Goal: Task Accomplishment & Management: Use online tool/utility

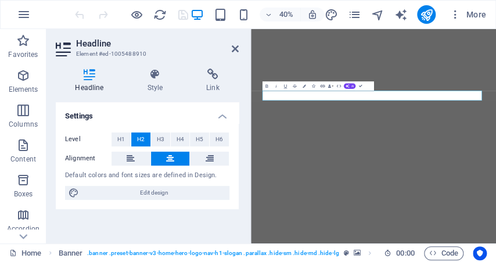
click at [320, 89] on button "Link" at bounding box center [322, 85] width 9 height 9
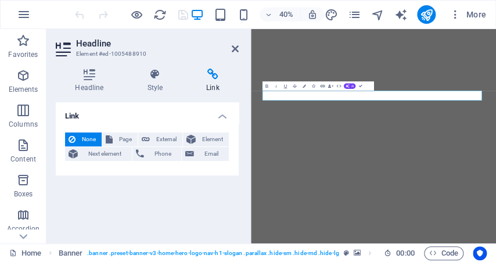
click at [325, 90] on button "Link" at bounding box center [322, 85] width 9 height 9
click at [188, 150] on icon at bounding box center [189, 154] width 9 height 14
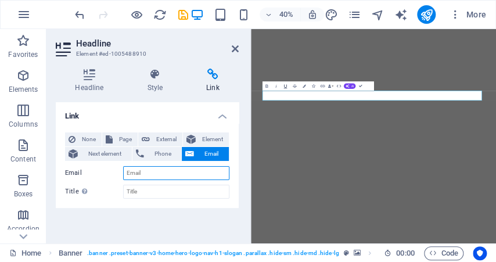
click at [281, 88] on button "Underline" at bounding box center [284, 85] width 9 height 9
click at [21, 146] on icon "button" at bounding box center [23, 145] width 14 height 14
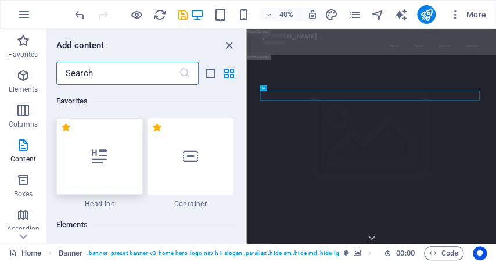
click at [101, 163] on icon at bounding box center [99, 156] width 15 height 15
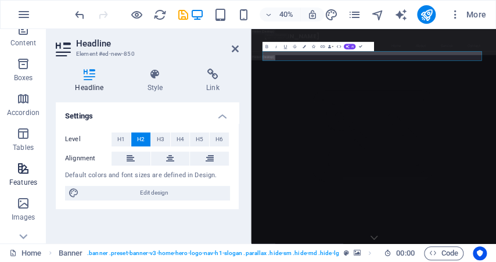
scroll to position [174, 0]
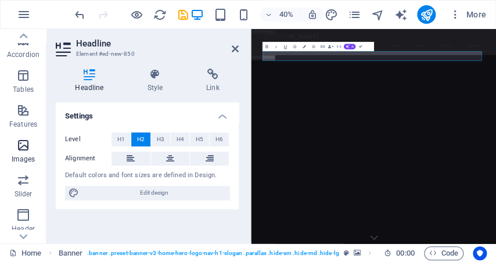
click at [26, 148] on icon "button" at bounding box center [23, 145] width 14 height 14
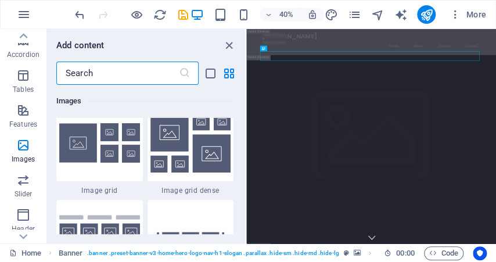
scroll to position [6062, 0]
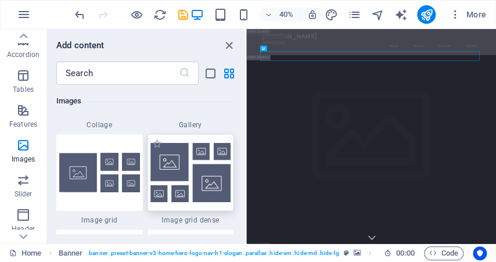
click at [199, 167] on img at bounding box center [190, 172] width 81 height 59
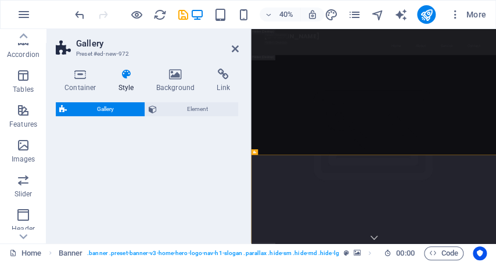
select select "rem"
select select "preset-gallery-v3-grid-dense"
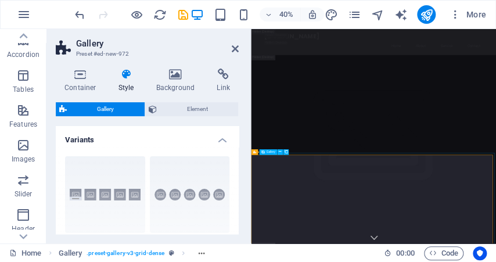
drag, startPoint x: 375, startPoint y: 499, endPoint x: 615, endPoint y: 264, distance: 336.7
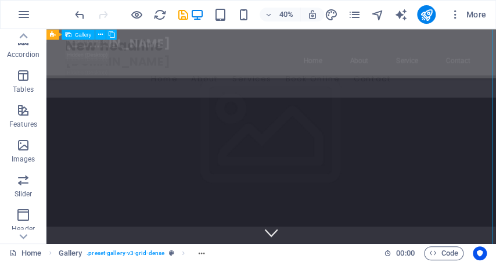
scroll to position [316, 0]
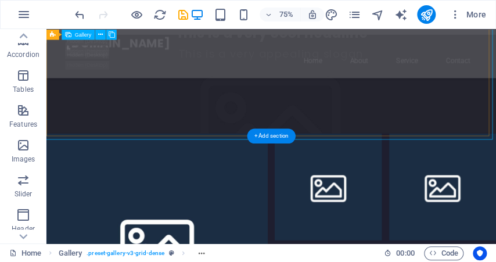
scroll to position [490, 0]
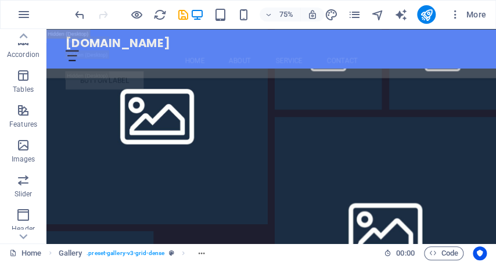
drag, startPoint x: 639, startPoint y: 48, endPoint x: 541, endPoint y: 57, distance: 98.6
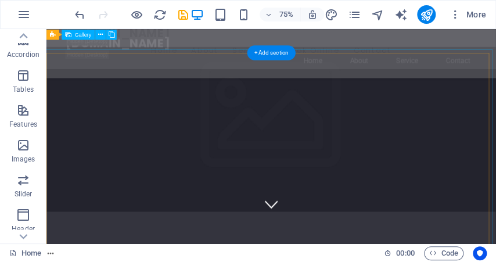
scroll to position [232, 0]
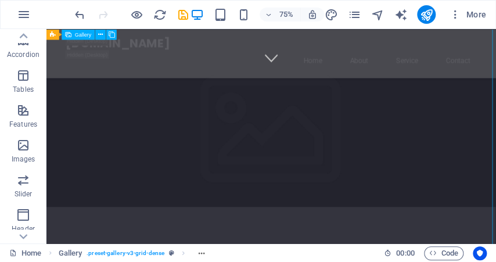
select select "4"
select select "px"
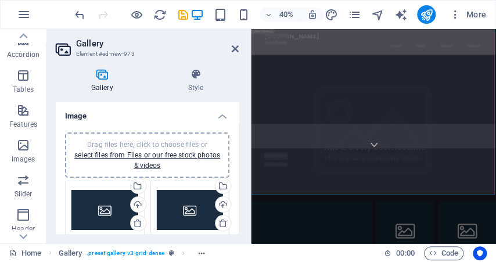
scroll to position [308, 0]
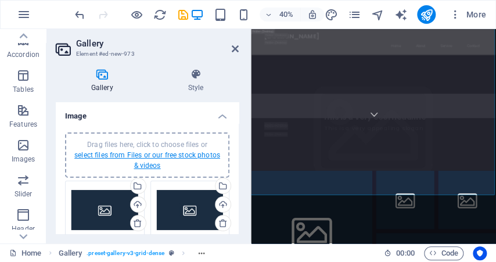
drag, startPoint x: 128, startPoint y: 153, endPoint x: 202, endPoint y: 153, distance: 73.7
click at [129, 153] on link "select files from Files or our free stock photos & videos" at bounding box center [147, 160] width 146 height 19
click at [202, 153] on link "select files from Files or our free stock photos & videos" at bounding box center [147, 160] width 146 height 19
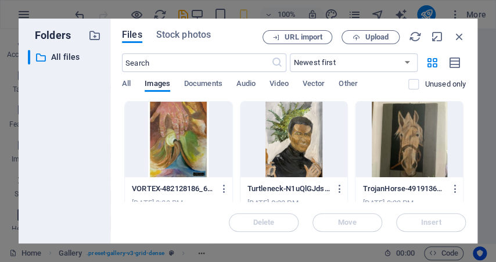
click at [177, 141] on div at bounding box center [178, 139] width 107 height 75
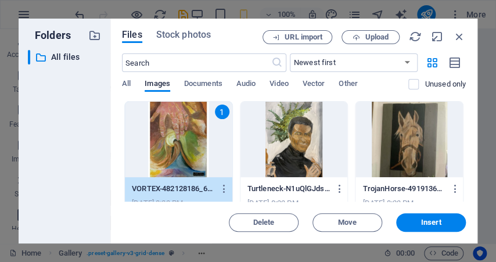
click at [289, 156] on div at bounding box center [293, 139] width 107 height 75
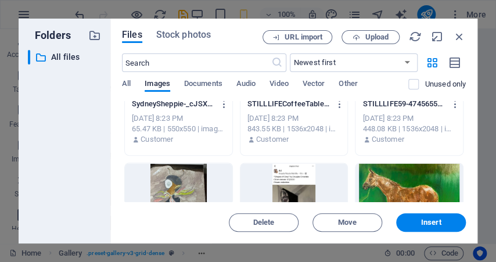
scroll to position [581, 0]
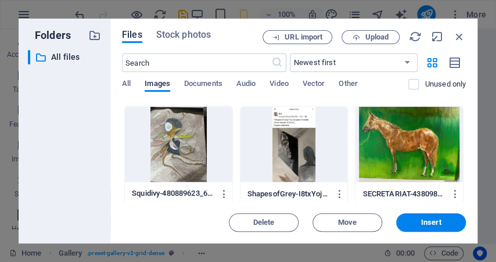
click at [296, 145] on div at bounding box center [293, 143] width 107 height 75
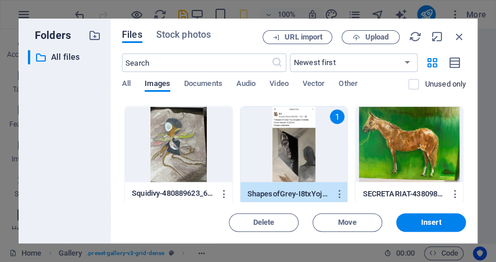
click at [296, 145] on div "1" at bounding box center [293, 143] width 107 height 75
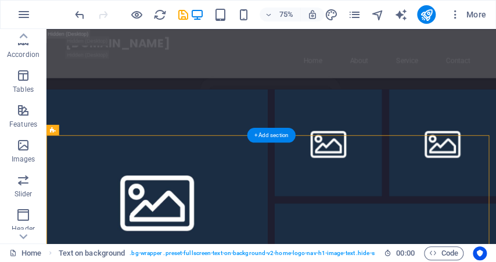
scroll to position [491, 0]
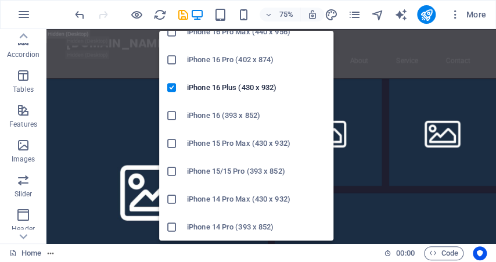
scroll to position [58, 0]
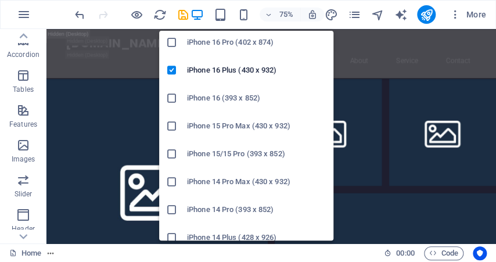
drag, startPoint x: 172, startPoint y: 181, endPoint x: 26, endPoint y: 154, distance: 148.1
click at [172, 181] on icon at bounding box center [172, 182] width 12 height 12
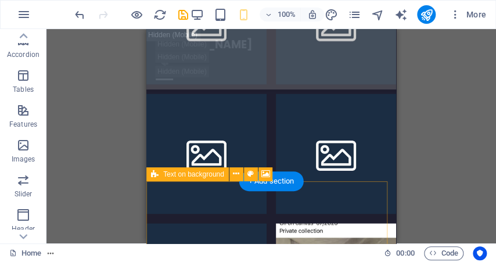
scroll to position [358, 0]
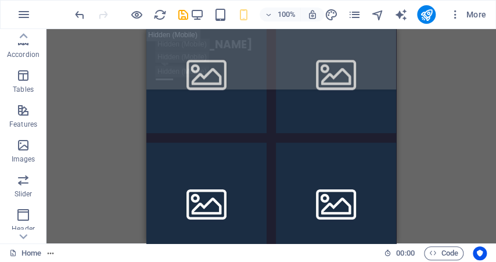
drag, startPoint x: 318, startPoint y: 239, endPoint x: 519, endPoint y: 286, distance: 207.0
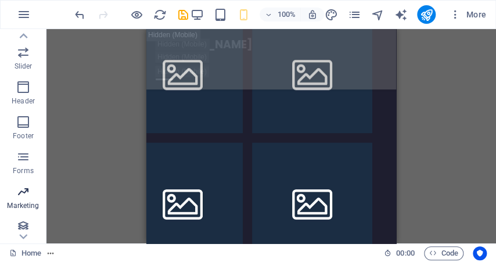
scroll to position [308, 0]
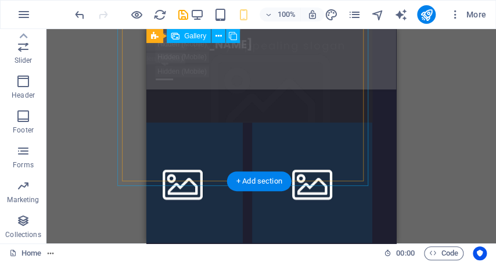
click at [82, 55] on div "Drag and drop a file to add it H2 Banner Banner Container Menu Bar Banner Conta…" at bounding box center [270, 136] width 449 height 214
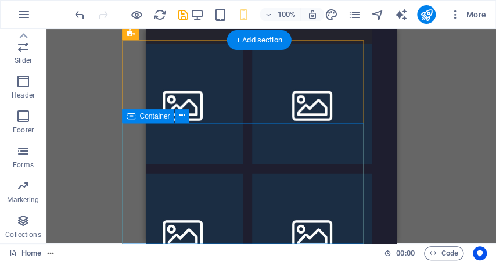
scroll to position [21, 24]
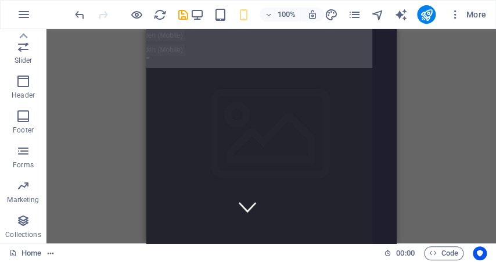
click at [84, 87] on div "Drag and drop a file to add it H2 Banner Container Container Banner Menu Bar Me…" at bounding box center [270, 136] width 449 height 214
click at [327, 16] on icon "design" at bounding box center [330, 14] width 13 height 13
select select "px"
select select "200"
select select "px"
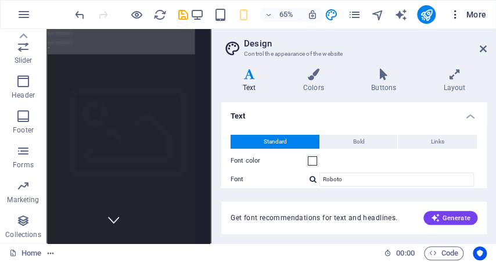
click at [455, 14] on icon "button" at bounding box center [455, 15] width 12 height 12
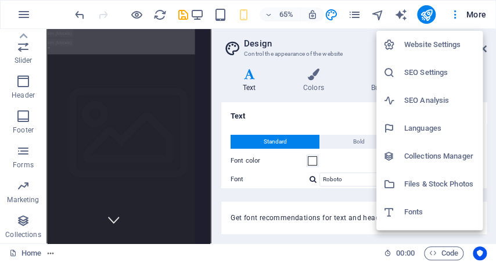
click at [469, 13] on div at bounding box center [248, 131] width 496 height 262
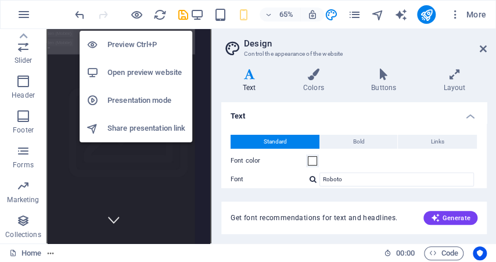
click at [132, 71] on h6 "Open preview website" at bounding box center [146, 73] width 78 height 14
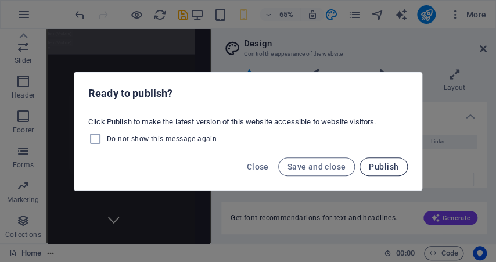
click at [383, 169] on span "Publish" at bounding box center [384, 166] width 30 height 9
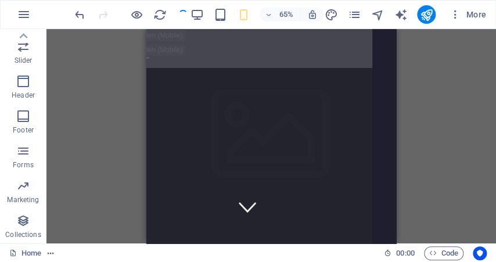
checkbox input "false"
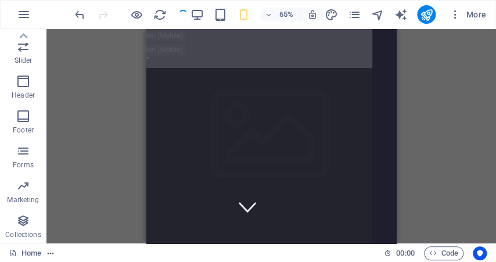
checkbox input "false"
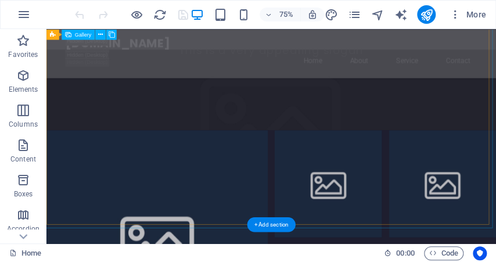
scroll to position [348, 0]
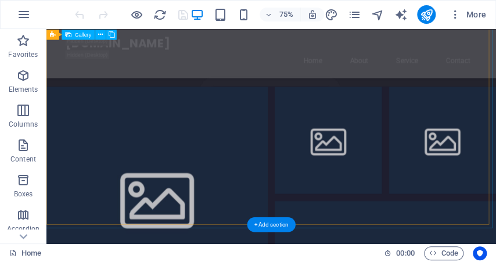
click at [189, 157] on div "Drag here to replace the existing content. Press “Ctrl” if you want to create a…" at bounding box center [270, 136] width 449 height 214
select select "4"
select select "px"
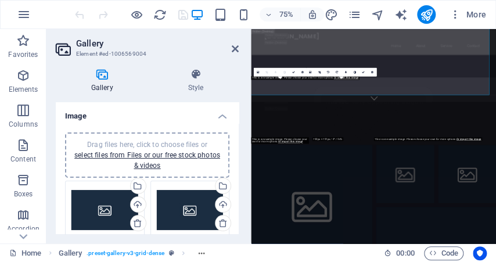
scroll to position [448, 0]
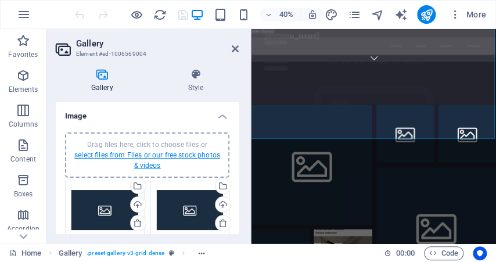
click at [99, 153] on link "select files from Files or our free stock photos & videos" at bounding box center [147, 160] width 146 height 19
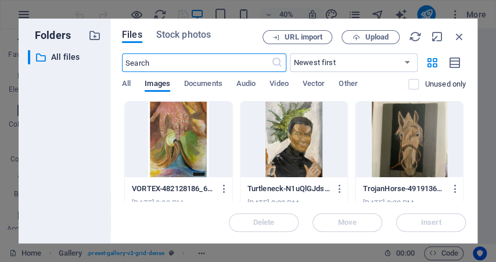
scroll to position [138, 0]
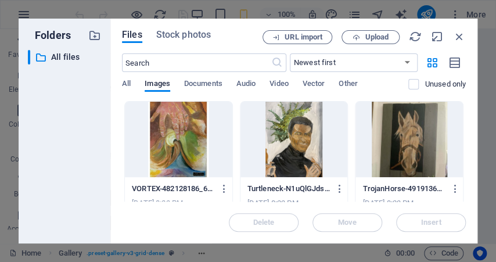
click at [167, 129] on div at bounding box center [178, 139] width 107 height 75
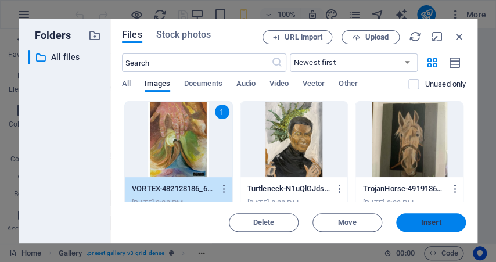
click at [422, 219] on span "Insert" at bounding box center [431, 222] width 20 height 7
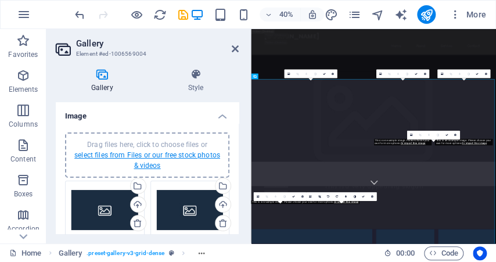
click at [102, 153] on link "select files from Files or our free stock photos & videos" at bounding box center [147, 160] width 146 height 19
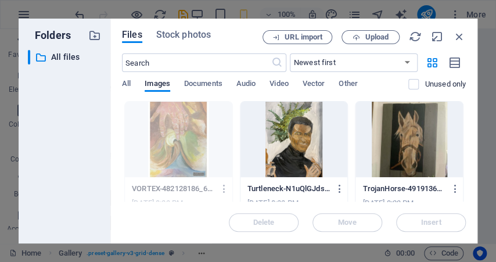
click at [409, 144] on div at bounding box center [408, 139] width 107 height 75
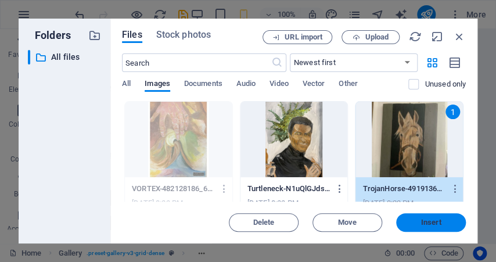
click at [414, 221] on span "Insert" at bounding box center [431, 222] width 60 height 7
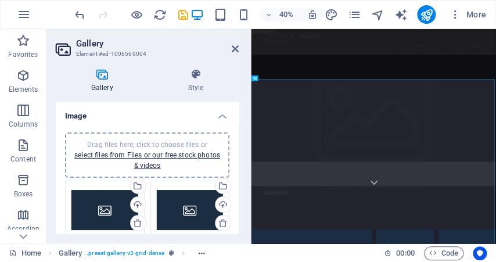
click at [97, 203] on div "Drag files here, click to choose files or select files from Files or our free s…" at bounding box center [104, 210] width 67 height 46
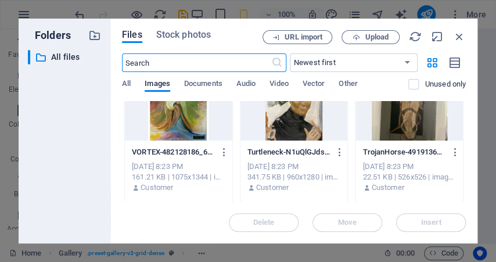
scroll to position [0, 0]
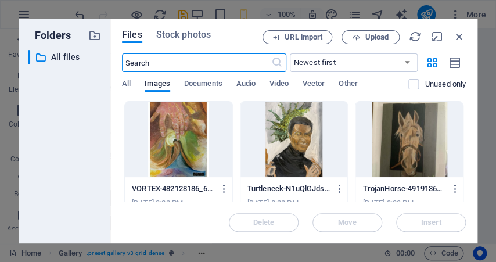
click at [160, 109] on div at bounding box center [178, 139] width 107 height 75
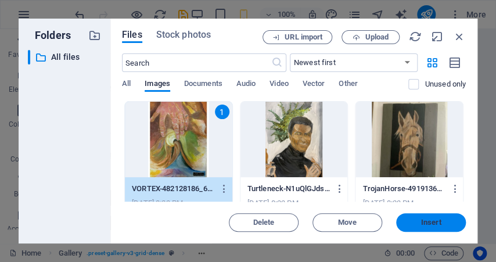
click at [421, 219] on span "Insert" at bounding box center [431, 222] width 20 height 7
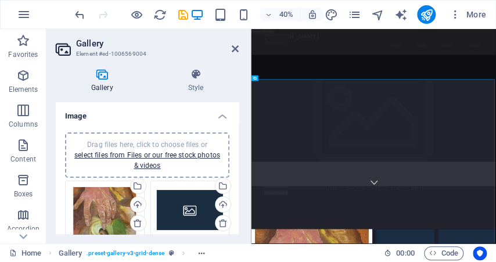
click at [182, 215] on div "Drag files here, click to choose files or select files from Files or our free s…" at bounding box center [190, 210] width 67 height 46
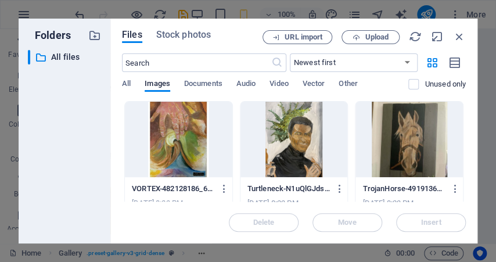
click at [293, 127] on div at bounding box center [293, 139] width 107 height 75
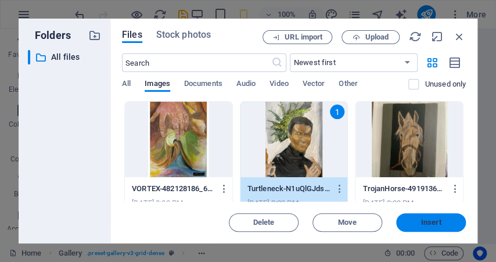
click at [444, 223] on span "Insert" at bounding box center [431, 222] width 60 height 7
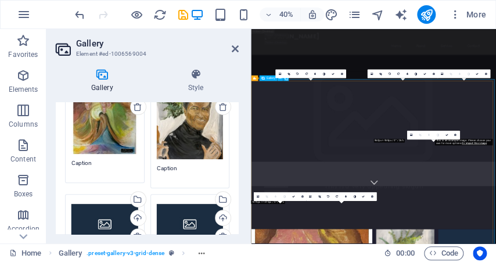
scroll to position [174, 0]
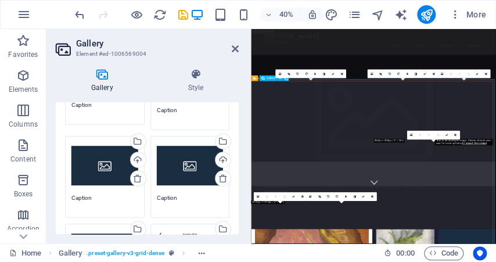
click at [112, 162] on div "Drag files here, click to choose files or select files from Files or our free s…" at bounding box center [104, 165] width 67 height 46
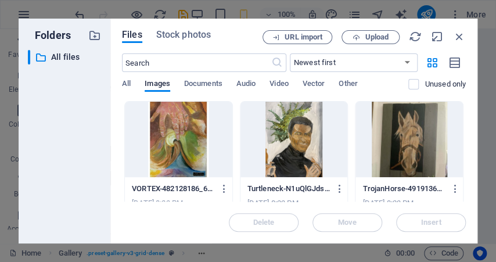
click at [400, 145] on div at bounding box center [408, 139] width 107 height 75
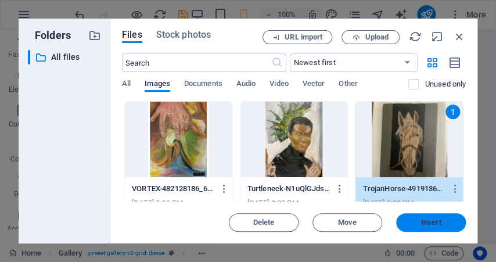
click at [434, 219] on span "Insert" at bounding box center [431, 222] width 20 height 7
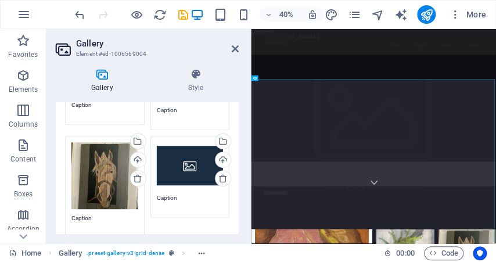
click at [183, 164] on div "Drag files here, click to choose files or select files from Files or our free s…" at bounding box center [190, 165] width 67 height 46
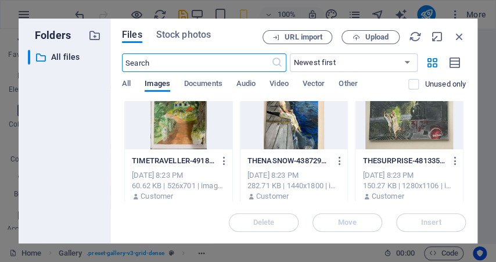
click at [188, 116] on div at bounding box center [178, 111] width 107 height 75
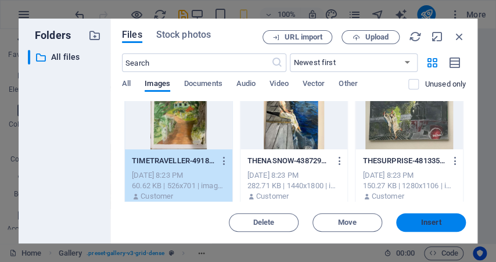
click at [434, 219] on span "Insert" at bounding box center [431, 222] width 20 height 7
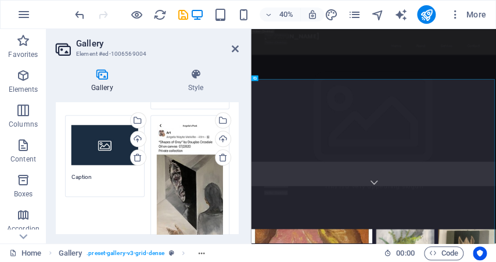
scroll to position [305, 0]
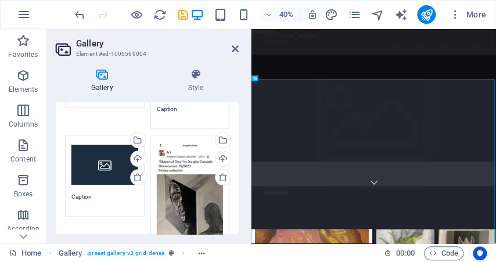
click at [97, 161] on div "Drag files here, click to choose files or select files from Files or our free s…" at bounding box center [104, 164] width 67 height 46
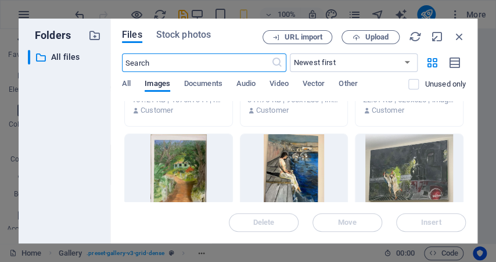
scroll to position [116, 0]
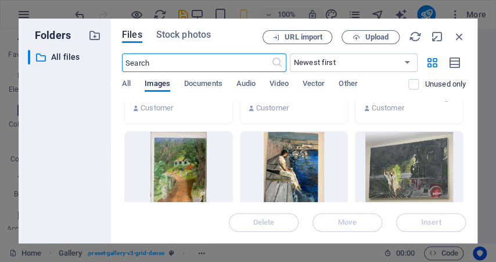
click at [295, 167] on div at bounding box center [293, 169] width 107 height 75
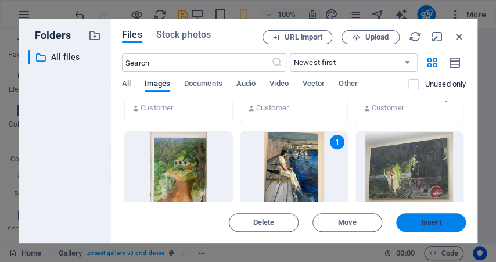
click at [446, 220] on span "Insert" at bounding box center [431, 222] width 60 height 7
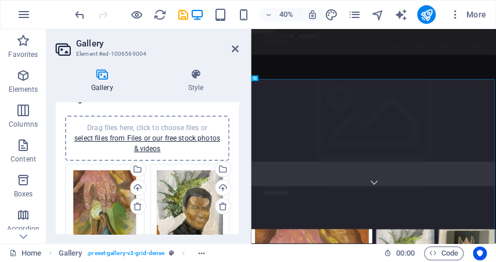
scroll to position [0, 0]
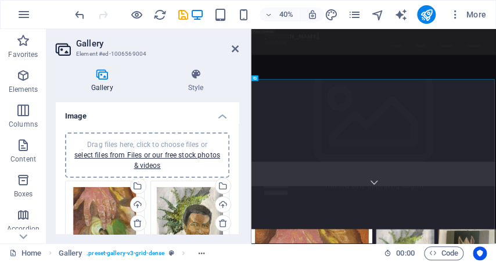
click at [102, 81] on h4 "Gallery" at bounding box center [104, 81] width 97 height 24
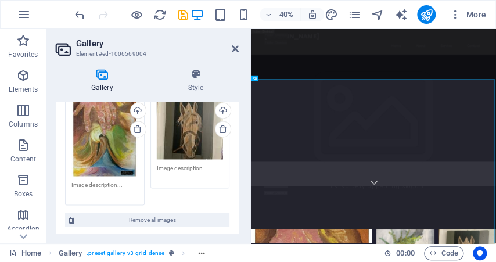
scroll to position [523, 0]
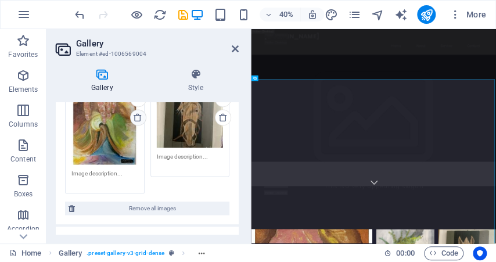
click at [136, 113] on icon at bounding box center [137, 117] width 9 height 9
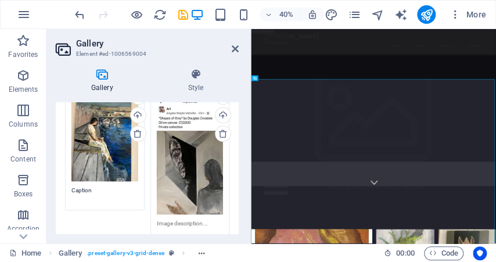
scroll to position [290, 0]
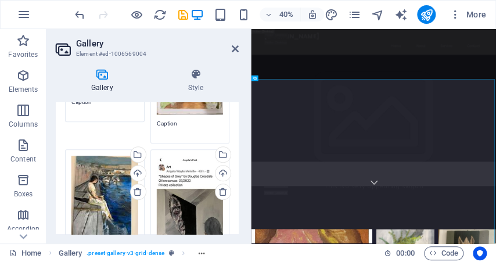
click at [195, 208] on div "Drag files here, click to choose files or select files from Files or our free s…" at bounding box center [190, 214] width 67 height 116
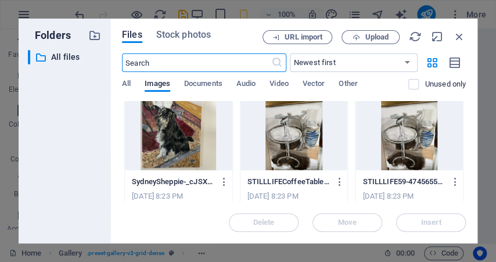
scroll to position [464, 0]
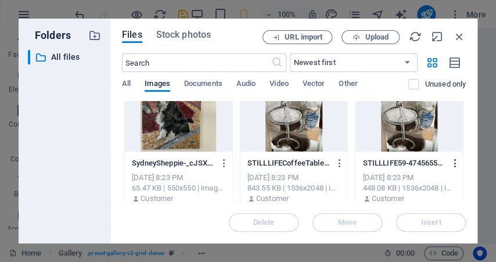
click at [451, 162] on icon "button" at bounding box center [454, 163] width 11 height 10
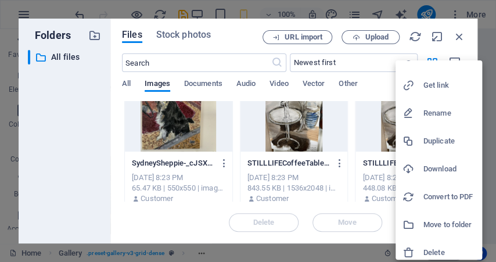
scroll to position [23, 0]
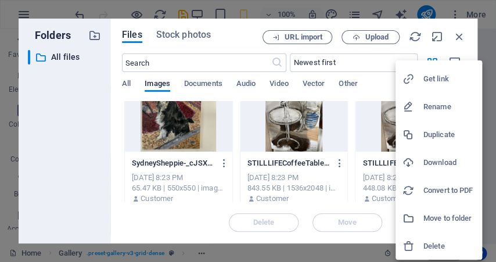
click at [427, 243] on h6 "Delete" at bounding box center [449, 246] width 52 height 14
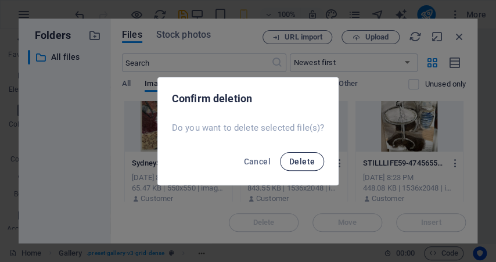
click at [297, 160] on span "Delete" at bounding box center [302, 161] width 26 height 9
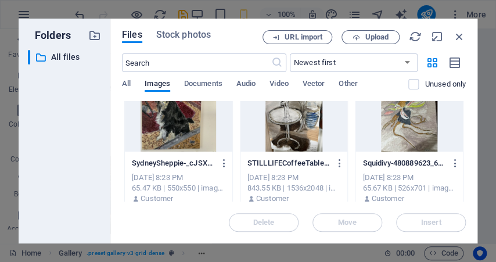
scroll to position [581, 0]
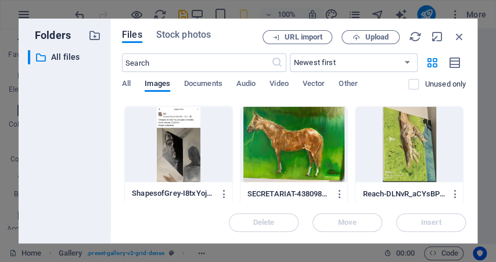
click at [163, 161] on div at bounding box center [178, 143] width 107 height 75
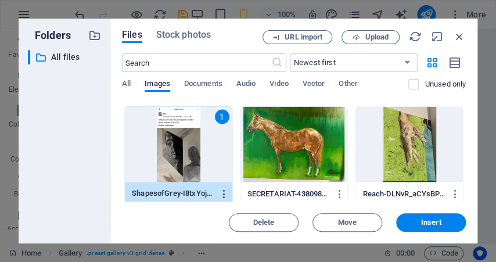
click at [222, 193] on icon "button" at bounding box center [224, 193] width 11 height 10
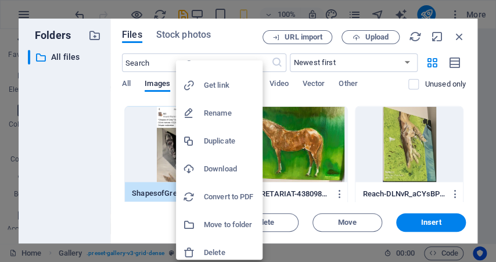
scroll to position [23, 0]
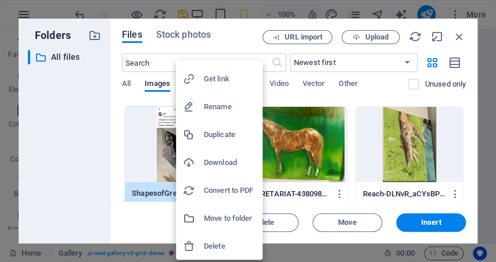
click at [64, 190] on div at bounding box center [248, 131] width 496 height 262
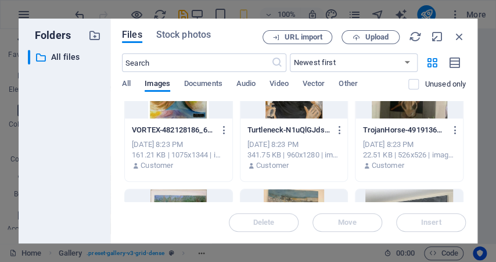
scroll to position [0, 0]
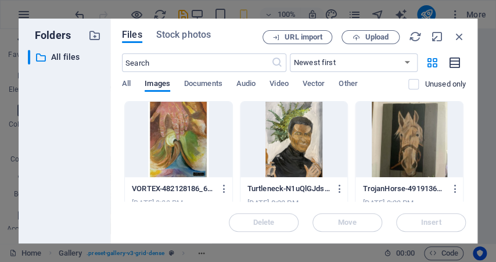
click at [454, 63] on icon "button" at bounding box center [454, 62] width 13 height 13
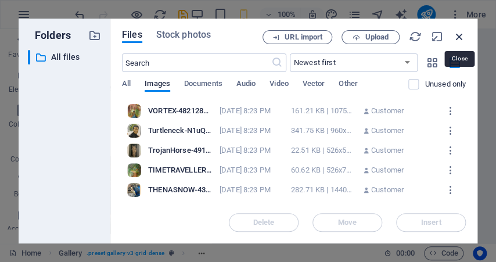
click at [458, 34] on icon "button" at bounding box center [459, 36] width 13 height 13
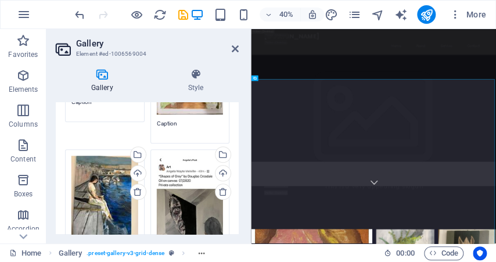
drag, startPoint x: 239, startPoint y: 167, endPoint x: 238, endPoint y: 139, distance: 28.5
click at [238, 139] on div "Gallery Style Image Drag files here, click to choose files or select files from…" at bounding box center [146, 151] width 201 height 184
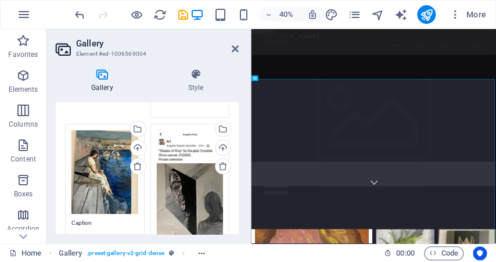
scroll to position [311, 0]
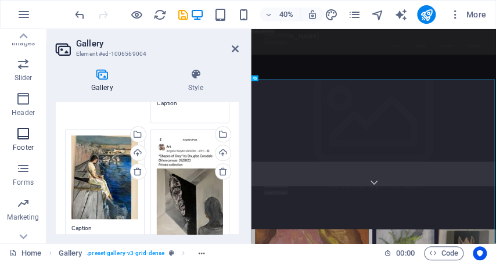
scroll to position [232, 0]
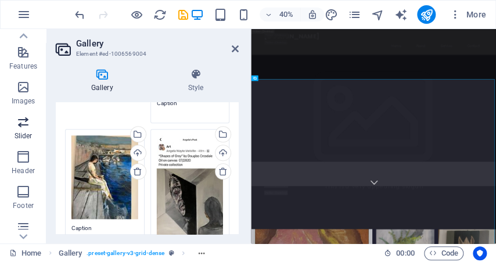
drag, startPoint x: 26, startPoint y: 124, endPoint x: 19, endPoint y: 120, distance: 8.1
click at [24, 124] on icon "button" at bounding box center [23, 122] width 14 height 14
click at [19, 120] on icon "button" at bounding box center [23, 122] width 14 height 14
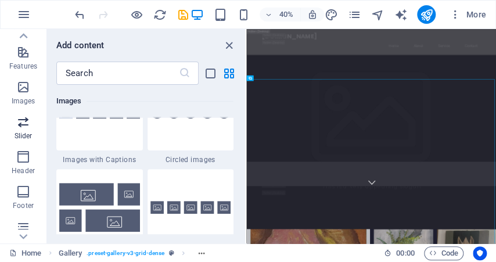
scroll to position [6582, 0]
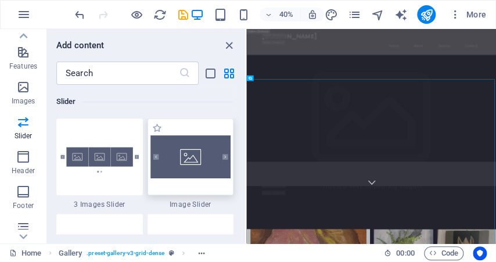
click at [196, 167] on img at bounding box center [190, 156] width 81 height 43
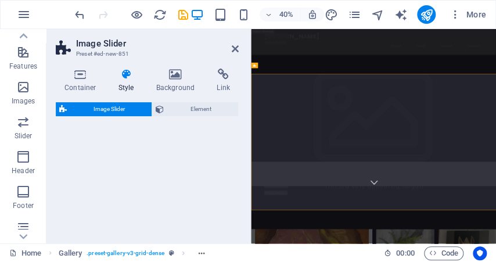
scroll to position [927, 0]
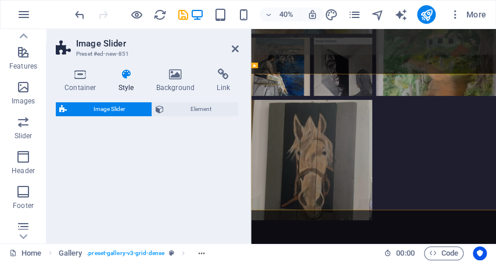
select select "rem"
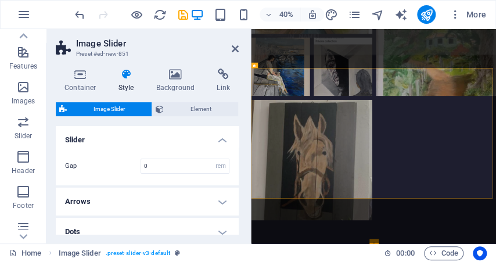
click at [121, 105] on span "Image Slider" at bounding box center [109, 109] width 78 height 14
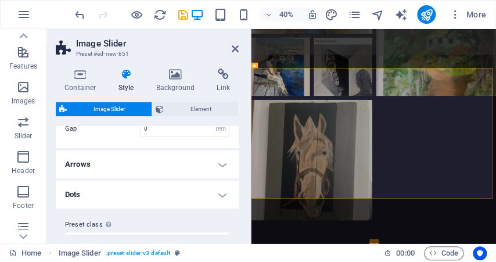
scroll to position [57, 0]
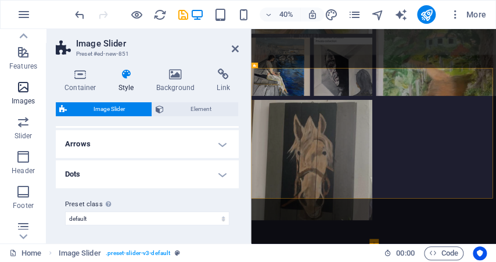
click at [25, 88] on icon "button" at bounding box center [23, 87] width 14 height 14
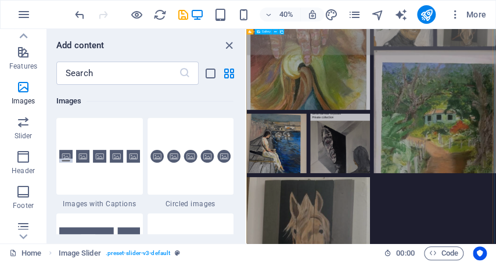
scroll to position [452, 0]
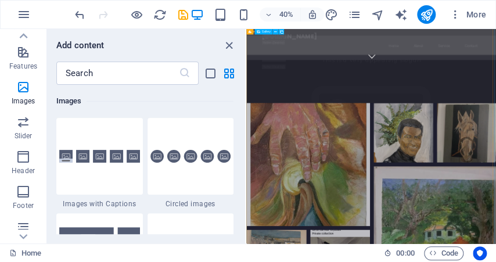
select select "4"
select select "px"
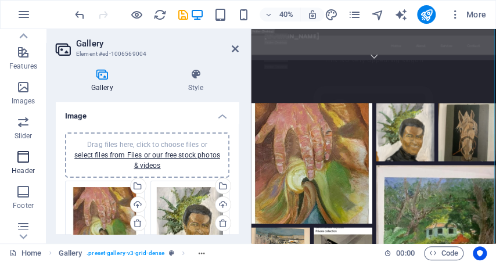
drag, startPoint x: 20, startPoint y: 153, endPoint x: 24, endPoint y: 159, distance: 7.1
click at [19, 153] on icon "button" at bounding box center [23, 157] width 14 height 14
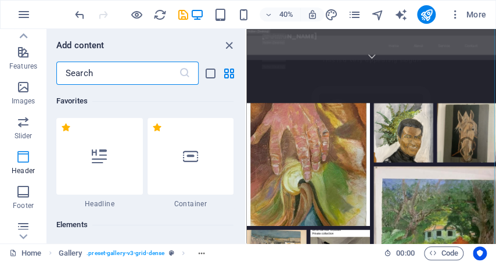
scroll to position [89, 0]
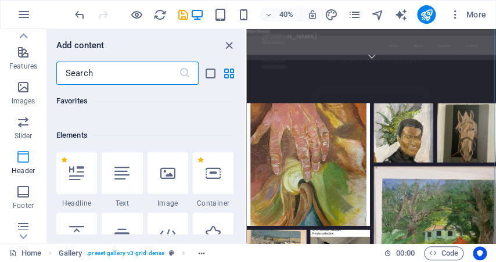
click at [24, 159] on icon "button" at bounding box center [23, 157] width 14 height 14
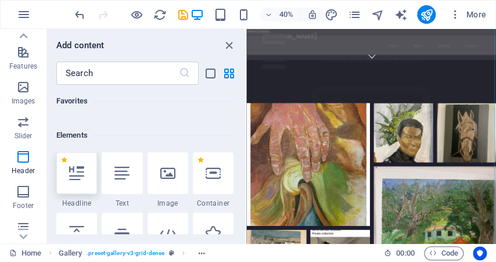
click at [79, 183] on div at bounding box center [76, 173] width 41 height 42
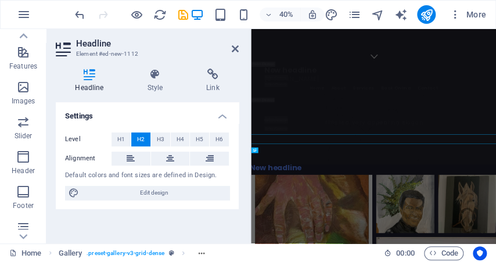
scroll to position [0, 0]
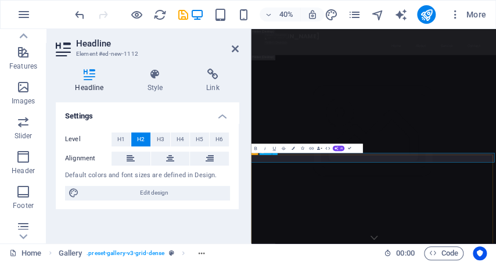
drag, startPoint x: 384, startPoint y: 347, endPoint x: 485, endPoint y: 182, distance: 193.6
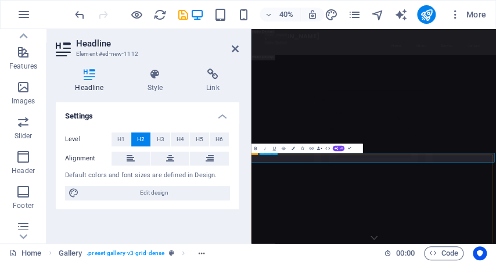
click at [120, 139] on span "H1" at bounding box center [121, 139] width 8 height 14
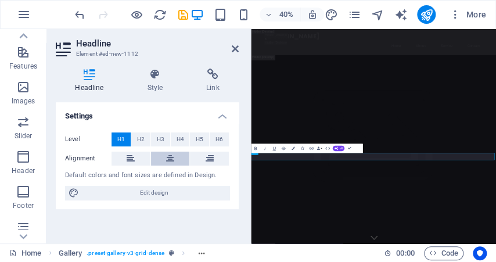
click at [170, 156] on icon at bounding box center [170, 159] width 8 height 14
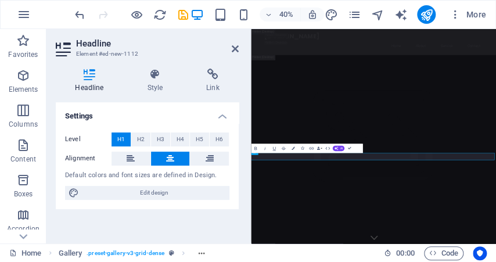
click at [165, 225] on div "Settings Level H1 H2 H3 H4 H5 H6 Alignment Default colors and font sizes are de…" at bounding box center [147, 168] width 183 height 132
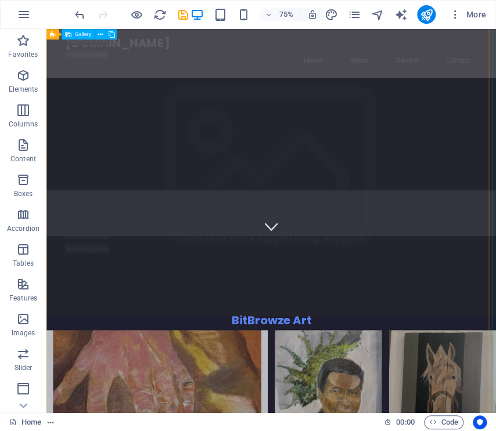
scroll to position [290, 0]
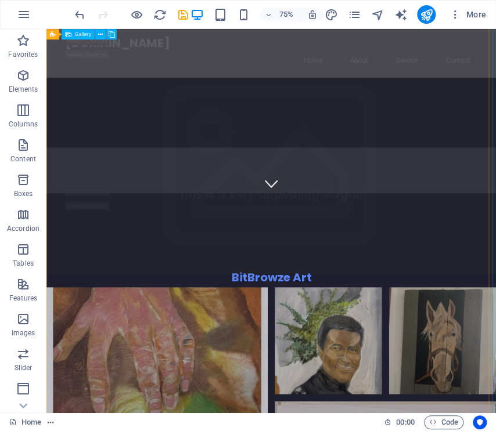
select select "4"
select select "px"
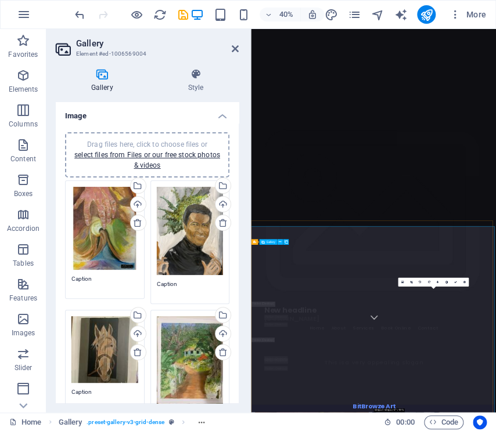
scroll to position [0, 0]
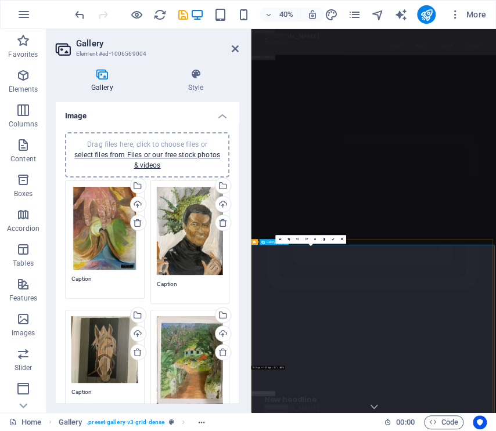
click at [267, 242] on span "Gallery" at bounding box center [270, 242] width 9 height 3
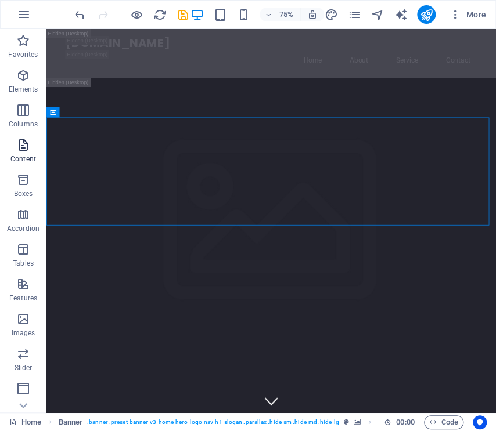
click at [21, 145] on icon "button" at bounding box center [23, 145] width 14 height 14
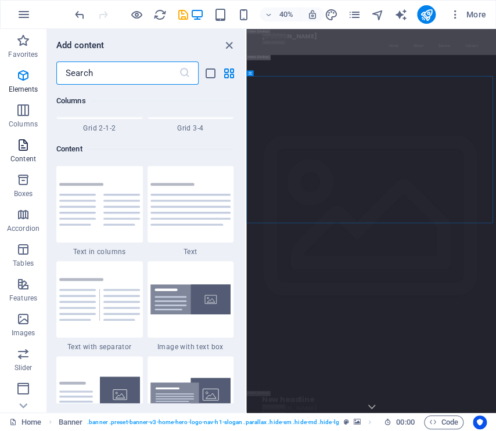
scroll to position [2032, 0]
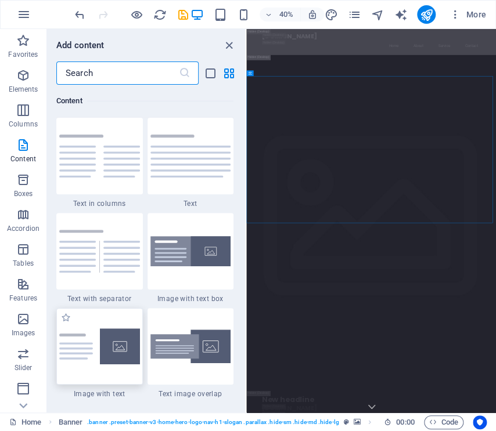
click at [127, 261] on img at bounding box center [99, 347] width 81 height 36
click at [246, 261] on div "Drag and drop a file to add it Banner H2 Banner Banner Menu Bar Menu Bar Banner…" at bounding box center [371, 221] width 250 height 384
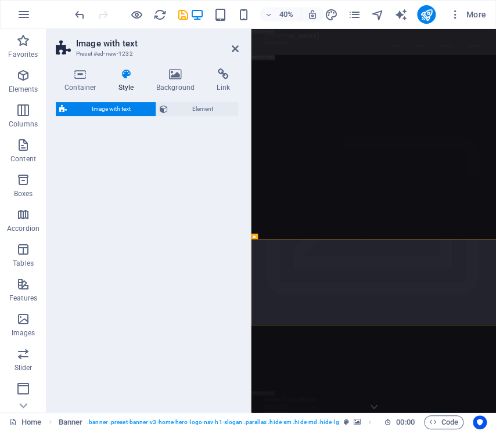
click at [121, 261] on div "Image with text Element" at bounding box center [147, 252] width 183 height 301
select select "rem"
select select "px"
select select "preset-text-with-image-v4-default"
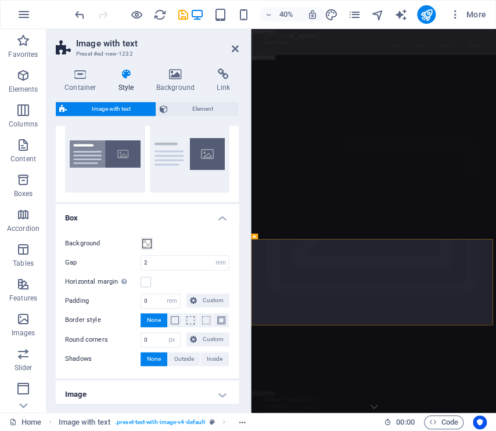
scroll to position [91, 0]
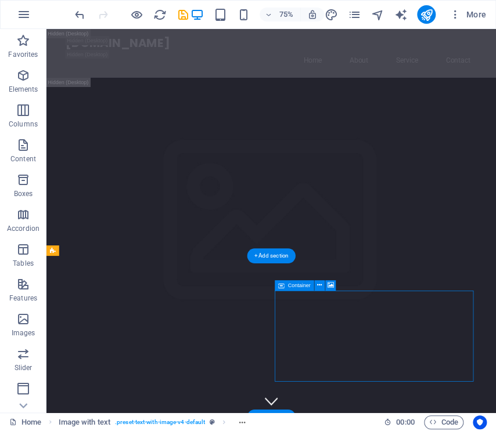
drag, startPoint x: 470, startPoint y: 430, endPoint x: 332, endPoint y: 780, distance: 376.4
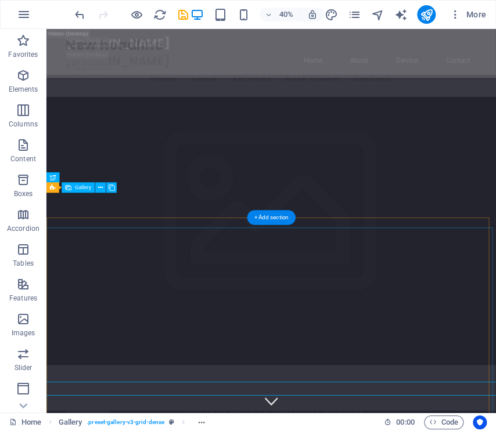
scroll to position [265, 0]
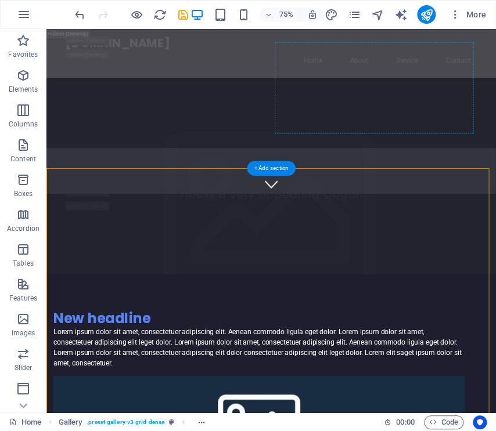
scroll to position [278, 0]
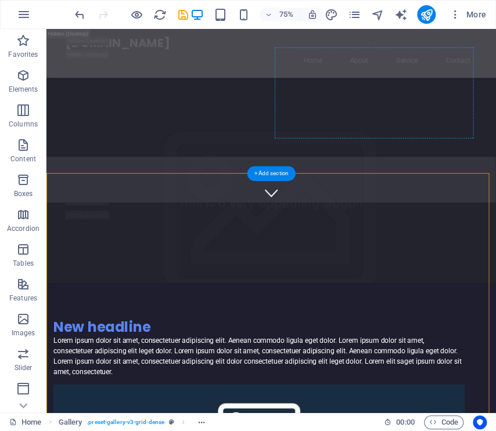
drag, startPoint x: 238, startPoint y: 413, endPoint x: 501, endPoint y: 96, distance: 411.5
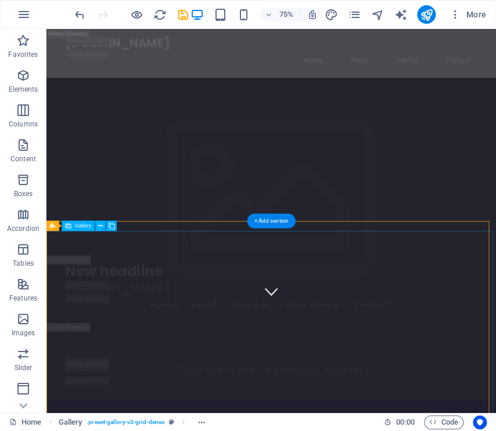
scroll to position [0, 0]
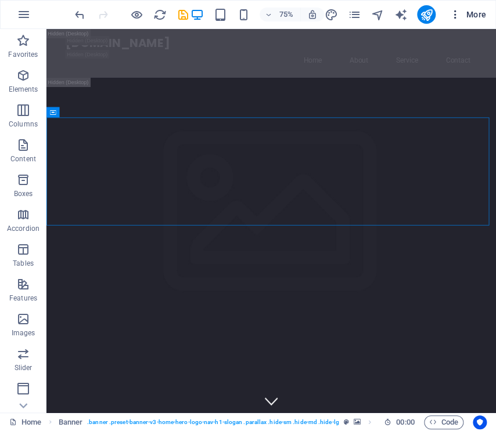
click at [482, 12] on span "More" at bounding box center [467, 15] width 37 height 12
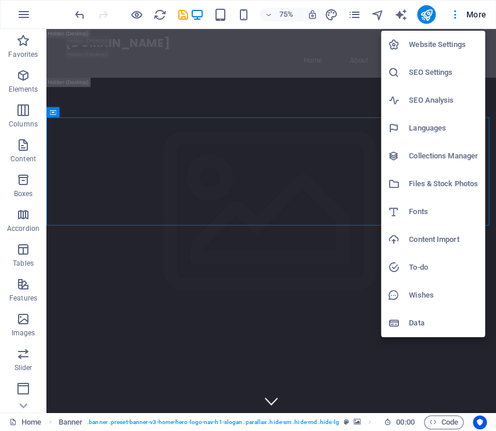
click at [232, 166] on div at bounding box center [248, 215] width 496 height 431
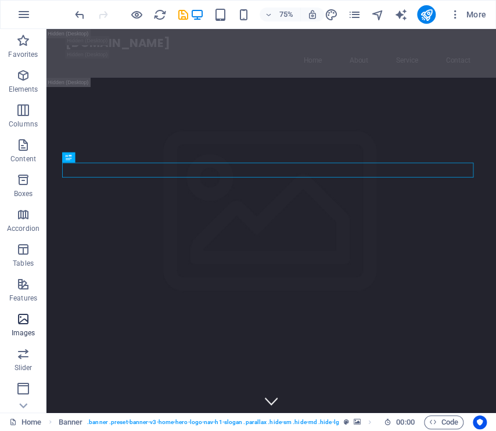
click at [23, 261] on icon "button" at bounding box center [23, 319] width 14 height 14
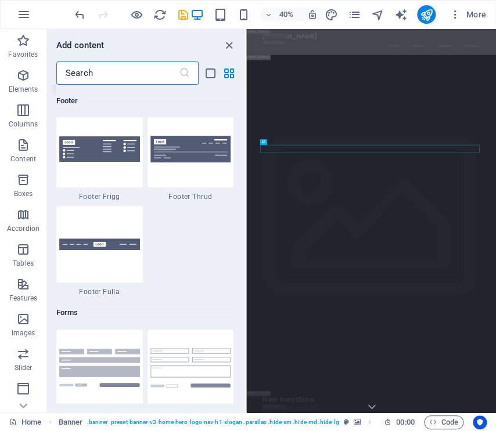
scroll to position [8268, 0]
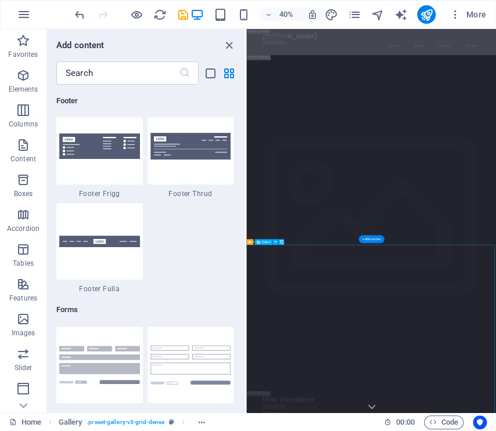
drag, startPoint x: 505, startPoint y: 706, endPoint x: 491, endPoint y: 706, distance: 13.9
select select "4"
select select "px"
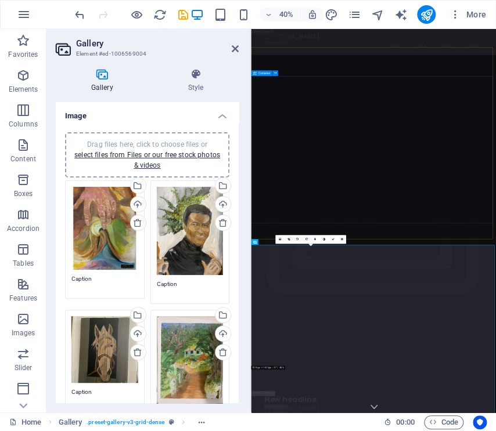
drag, startPoint x: 430, startPoint y: 714, endPoint x: 528, endPoint y: 217, distance: 506.7
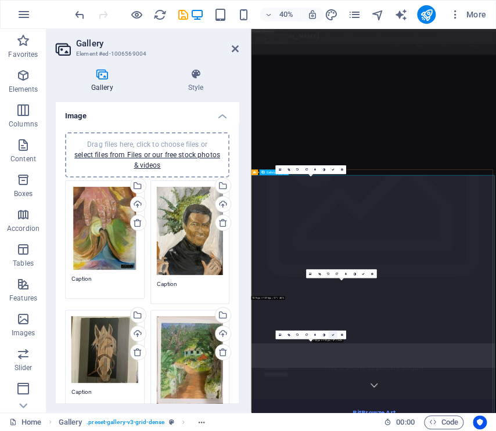
scroll to position [174, 0]
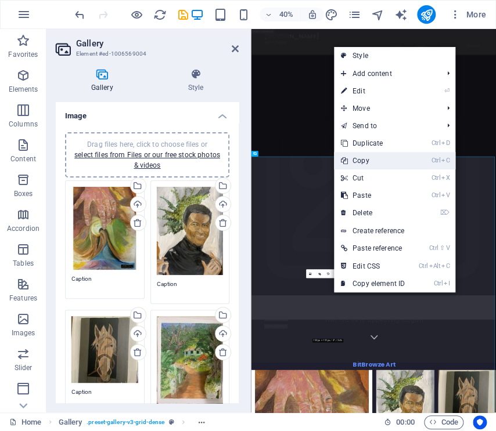
click at [353, 160] on link "Ctrl C Copy" at bounding box center [373, 160] width 78 height 17
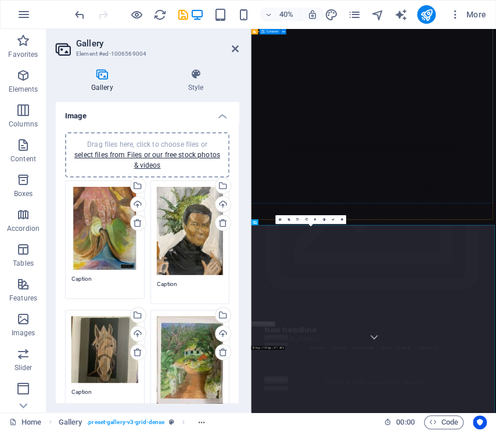
scroll to position [0, 0]
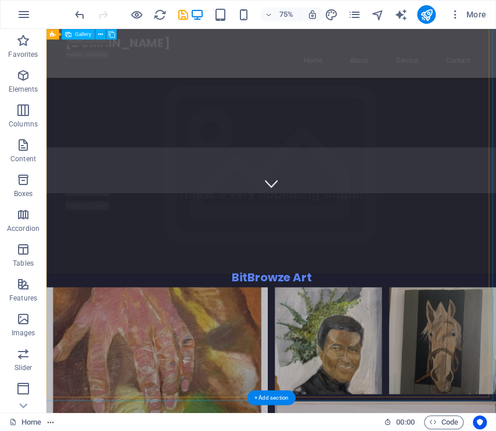
scroll to position [523, 0]
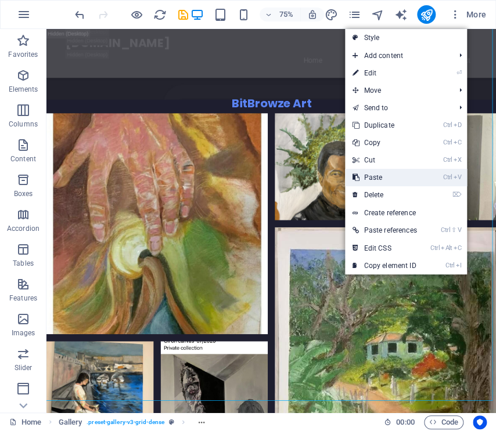
click at [375, 175] on link "Ctrl V Paste" at bounding box center [384, 177] width 78 height 17
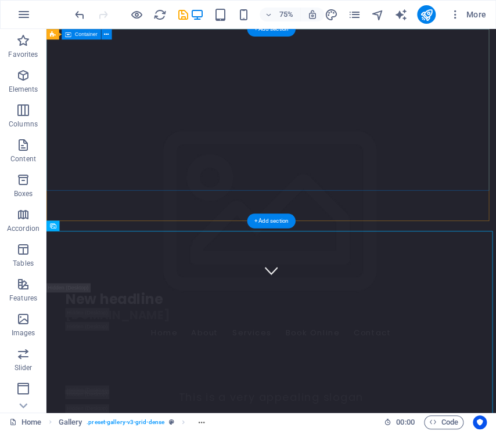
scroll to position [0, 0]
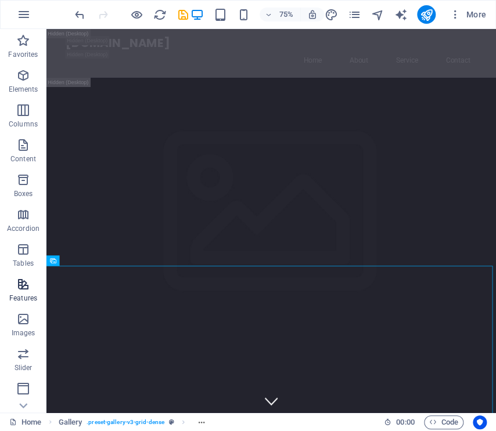
click at [21, 261] on icon "button" at bounding box center [23, 285] width 14 height 14
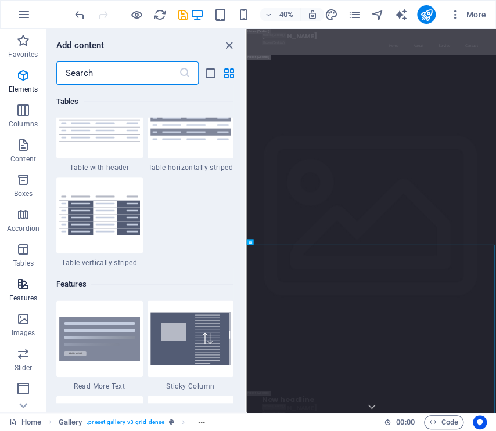
scroll to position [4526, 0]
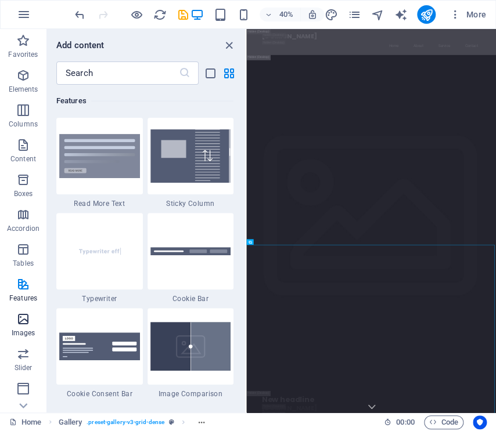
click at [27, 261] on icon "button" at bounding box center [23, 319] width 14 height 14
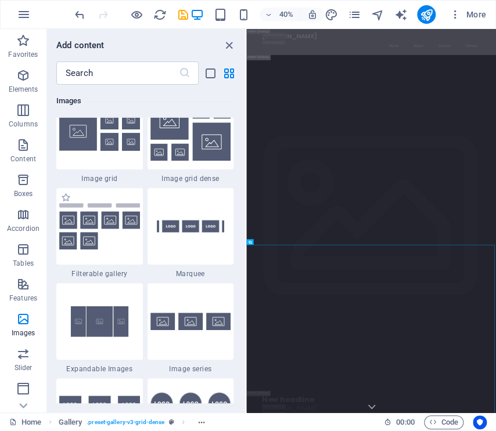
scroll to position [6120, 0]
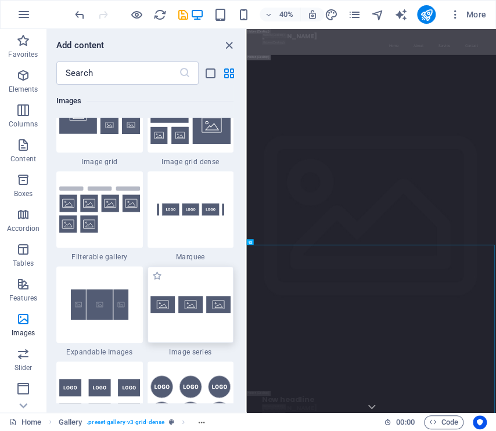
click at [161, 261] on div at bounding box center [190, 305] width 87 height 77
click at [246, 261] on div "Drag and drop a file to add it Banner H2 Banner Banner Menu Bar Menu Bar Banner…" at bounding box center [371, 221] width 250 height 384
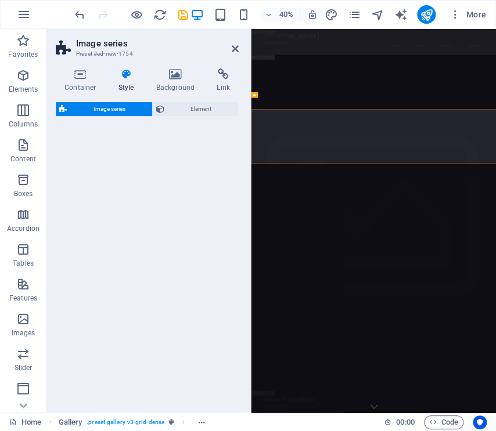
select select "rem"
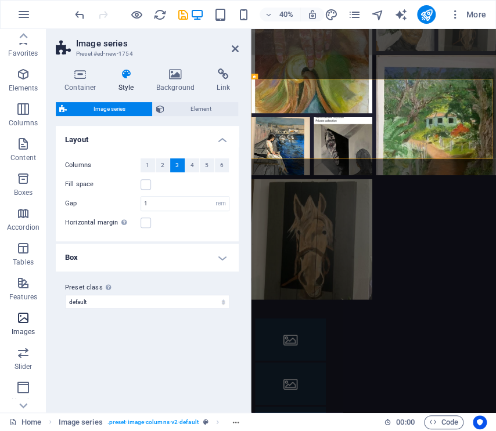
scroll to position [0, 0]
